Goal: Navigation & Orientation: Find specific page/section

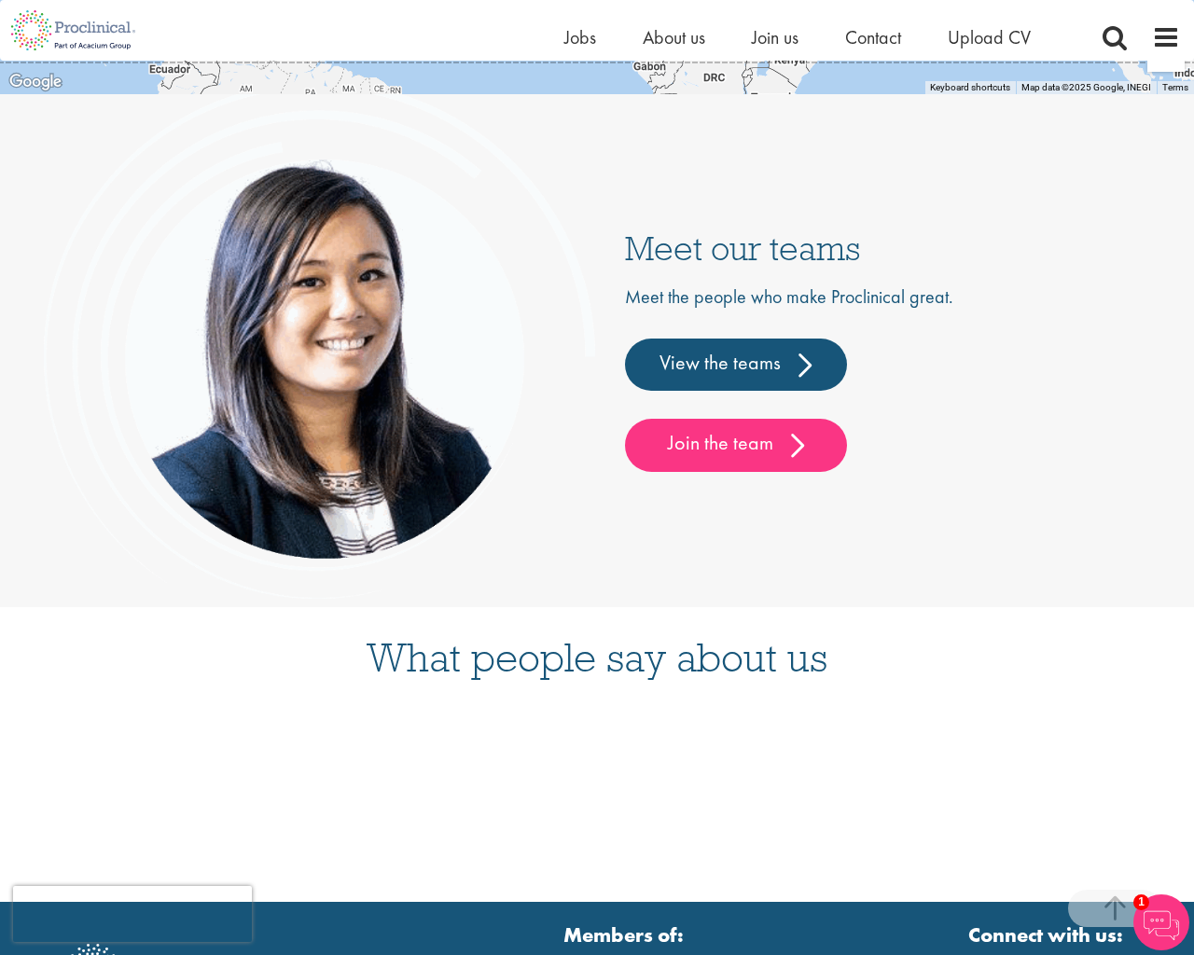
scroll to position [4875, 0]
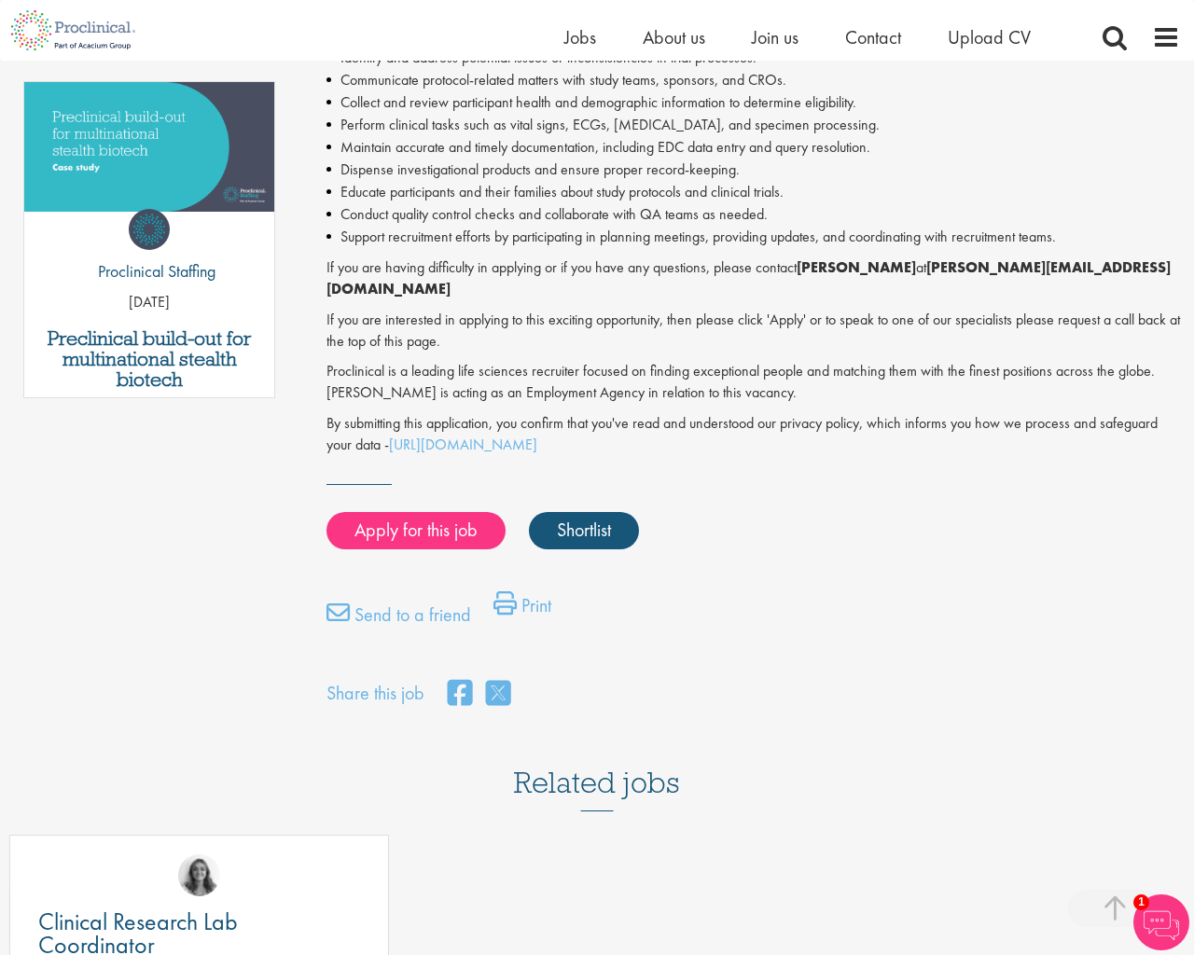
scroll to position [1395, 0]
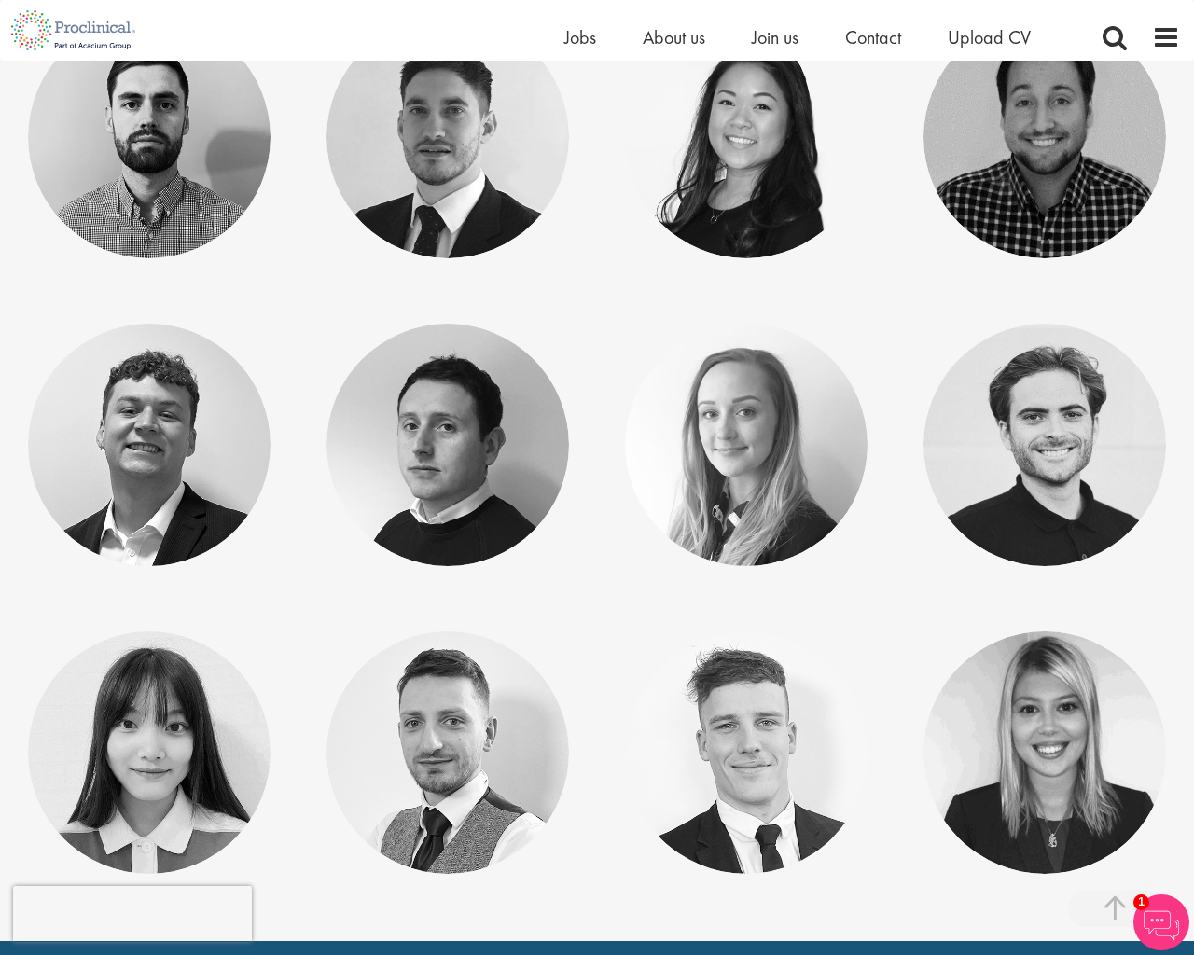
scroll to position [8644, 0]
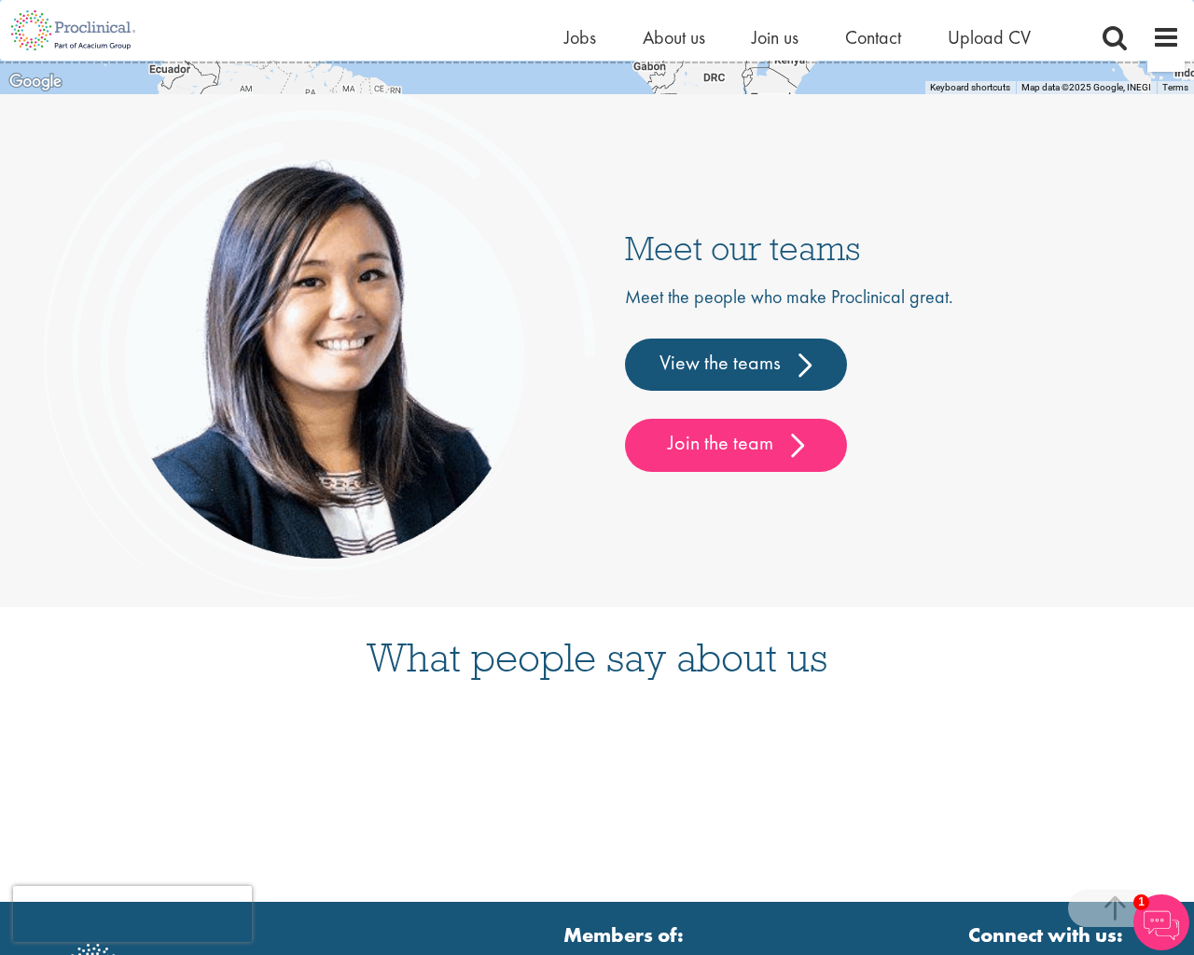
scroll to position [4875, 0]
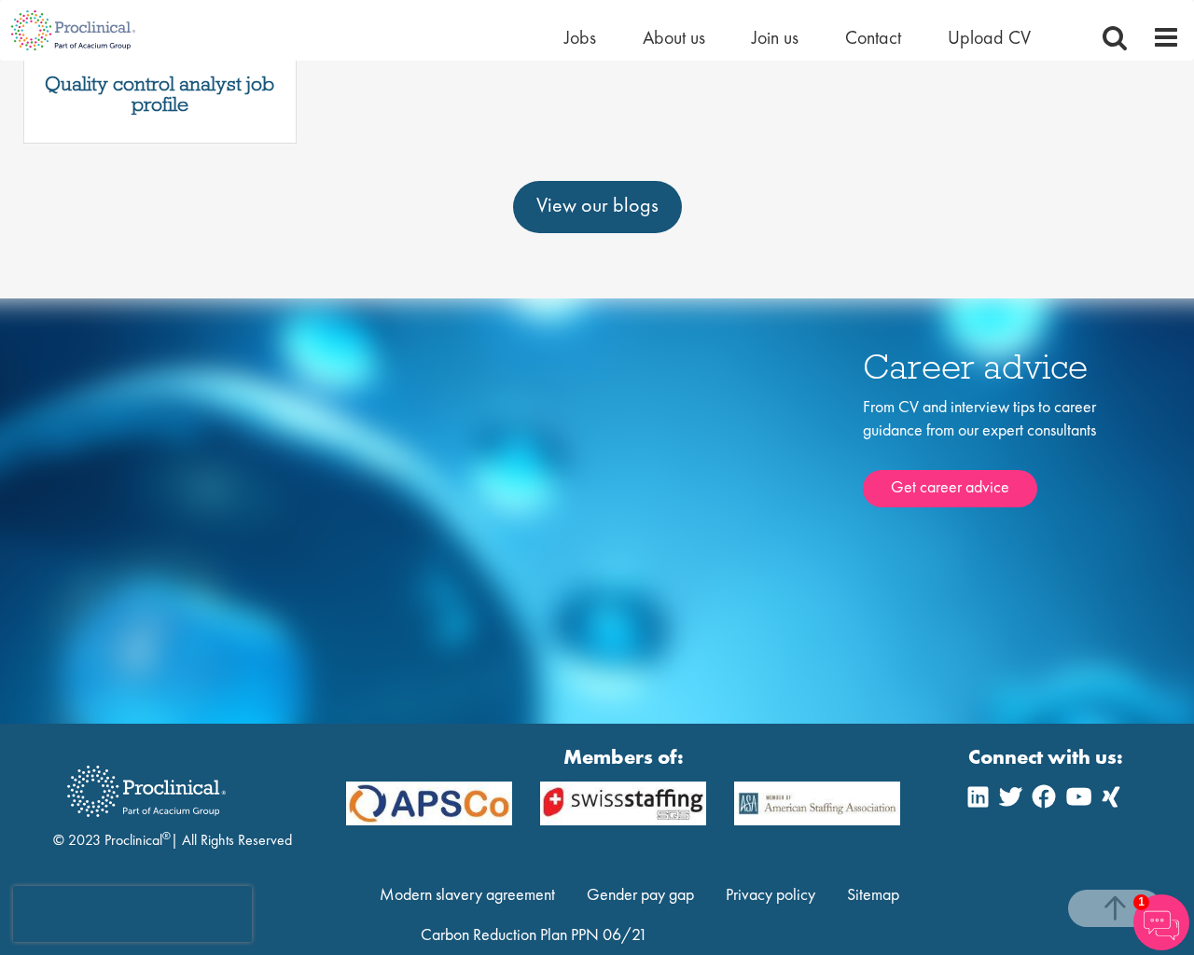
scroll to position [1917, 0]
